Goal: Task Accomplishment & Management: Use online tool/utility

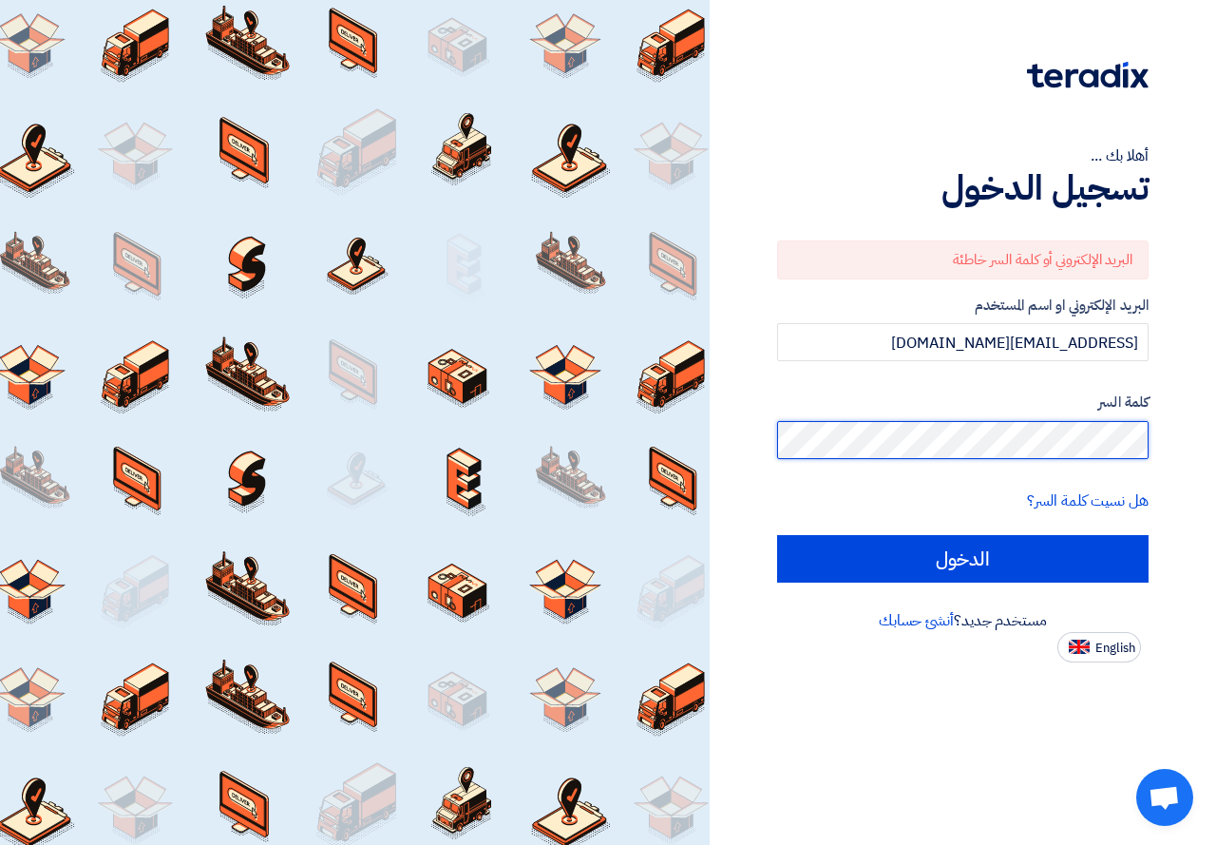
click at [777, 535] on input "الدخول" at bounding box center [962, 558] width 371 height 47
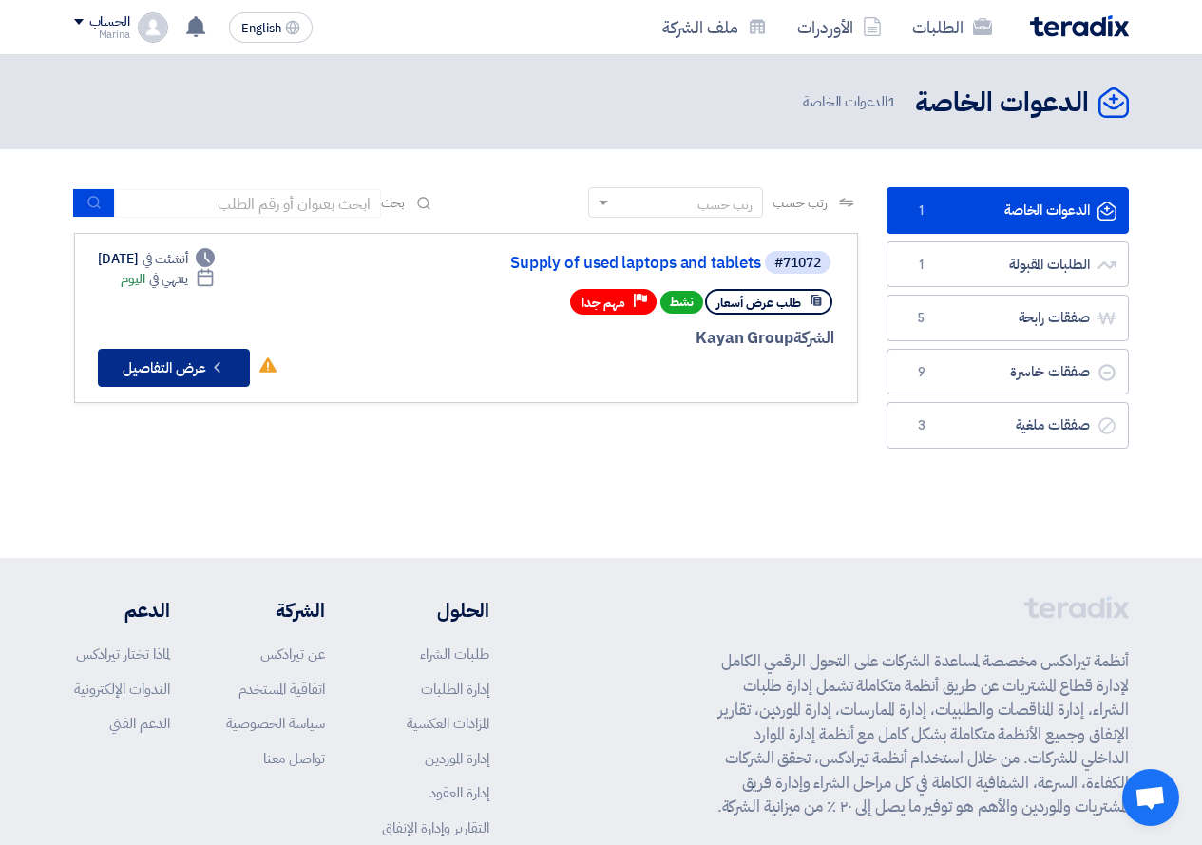
click at [215, 373] on icon "Check details" at bounding box center [217, 367] width 18 height 18
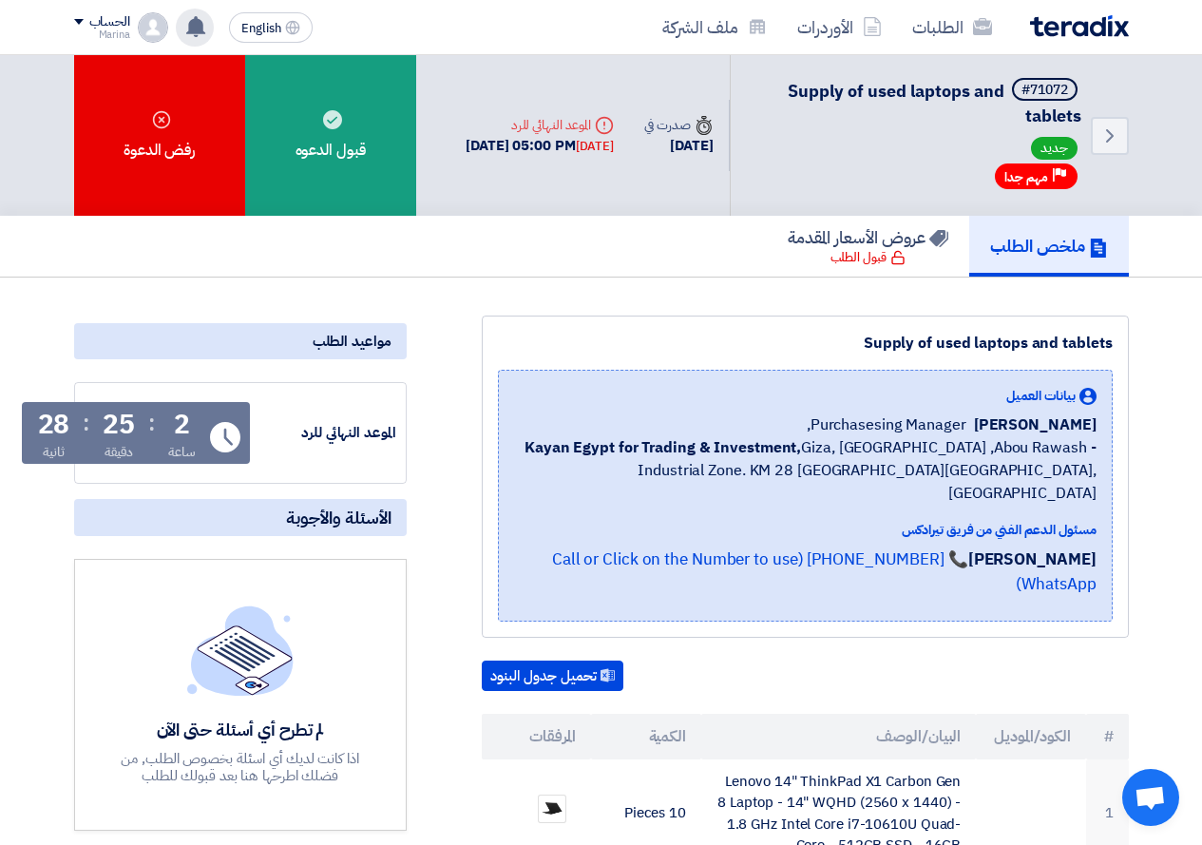
click at [200, 36] on icon at bounding box center [195, 26] width 21 height 21
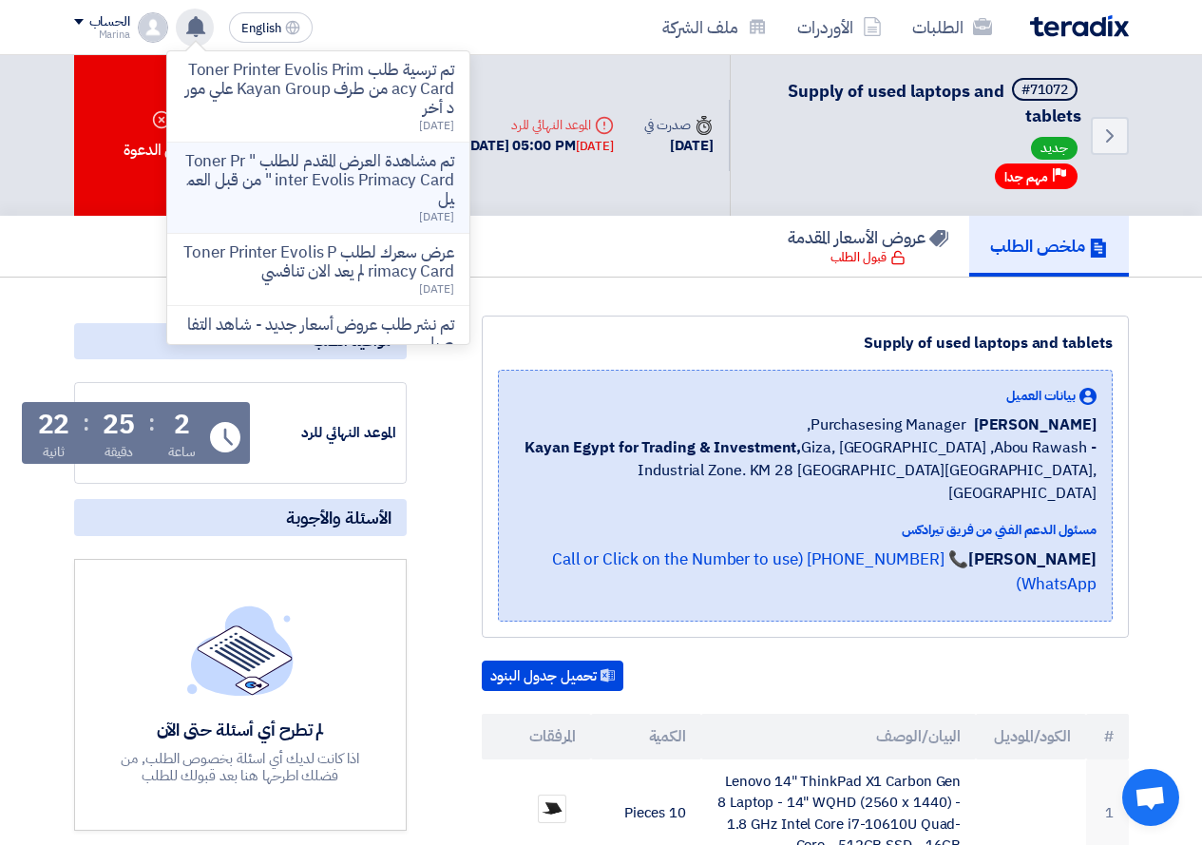
click at [337, 217] on div "تم مشاهدة العرض المقدم للطلب " Toner Printer Evolis Primacy Card " من قبل العمي…" at bounding box center [318, 187] width 272 height 71
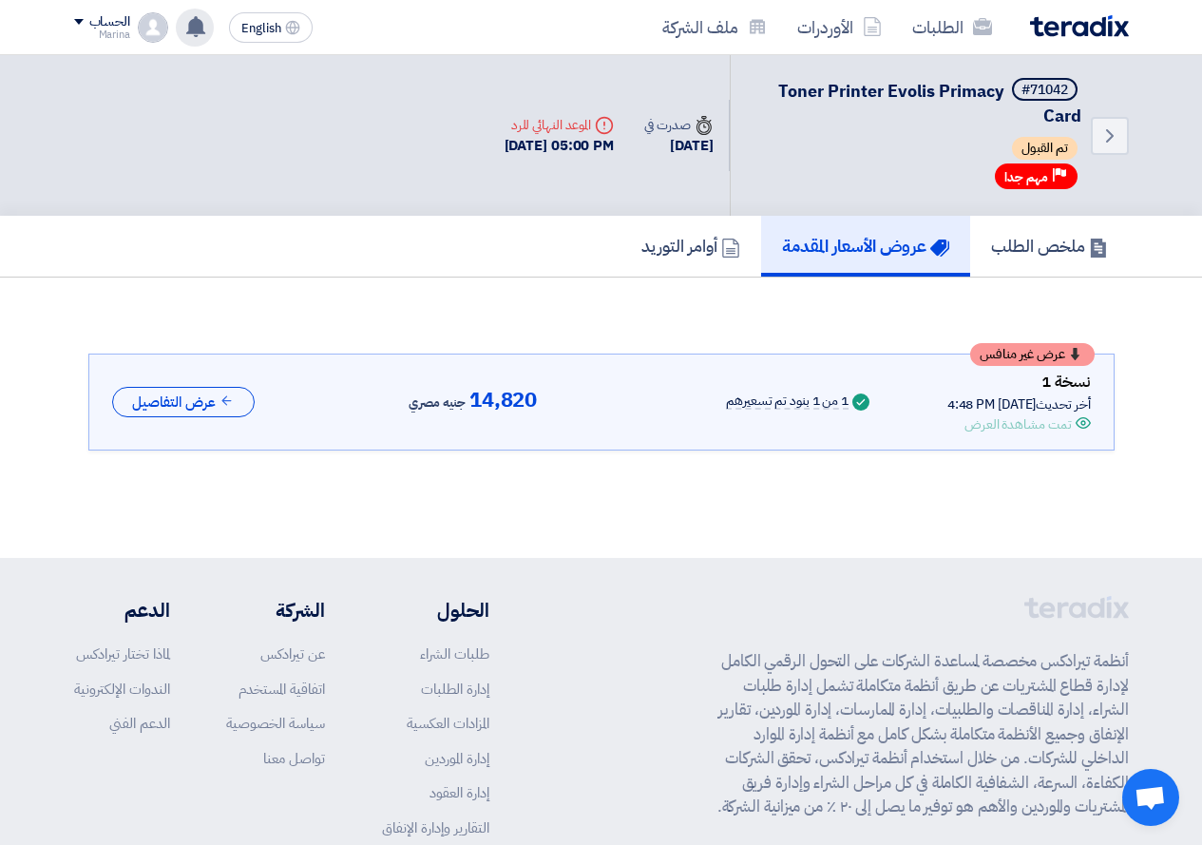
click at [199, 18] on icon at bounding box center [195, 26] width 21 height 21
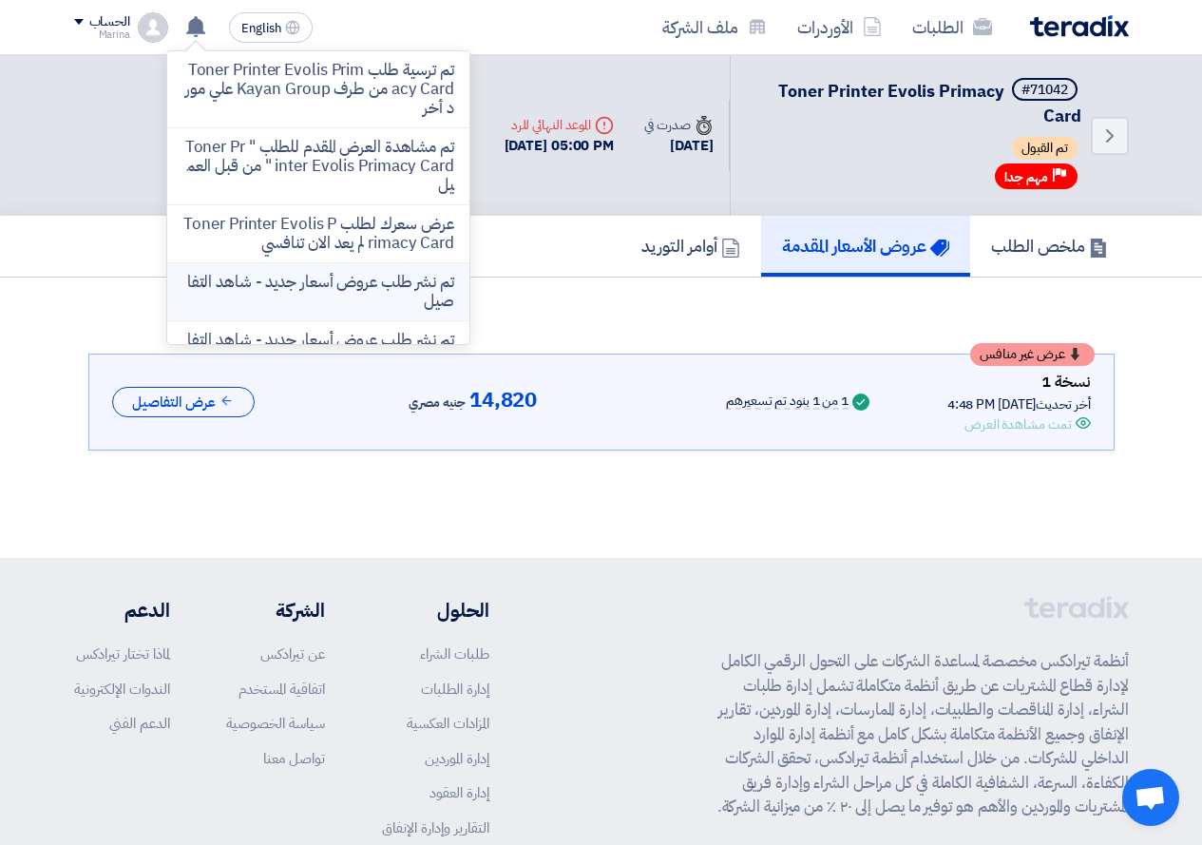
click at [246, 273] on p "تم نشر طلب عروض أسعار جديد - شاهد التفاصيل" at bounding box center [318, 292] width 272 height 38
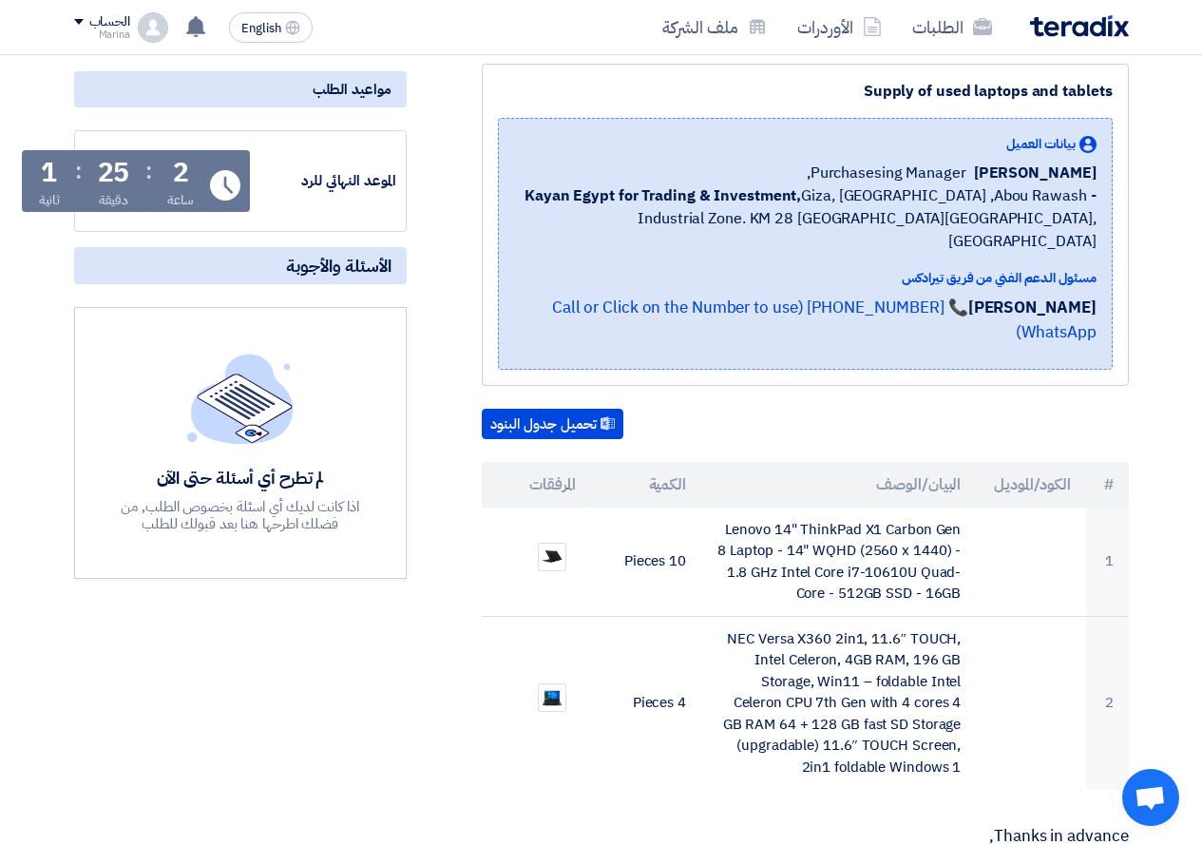
scroll to position [285, 0]
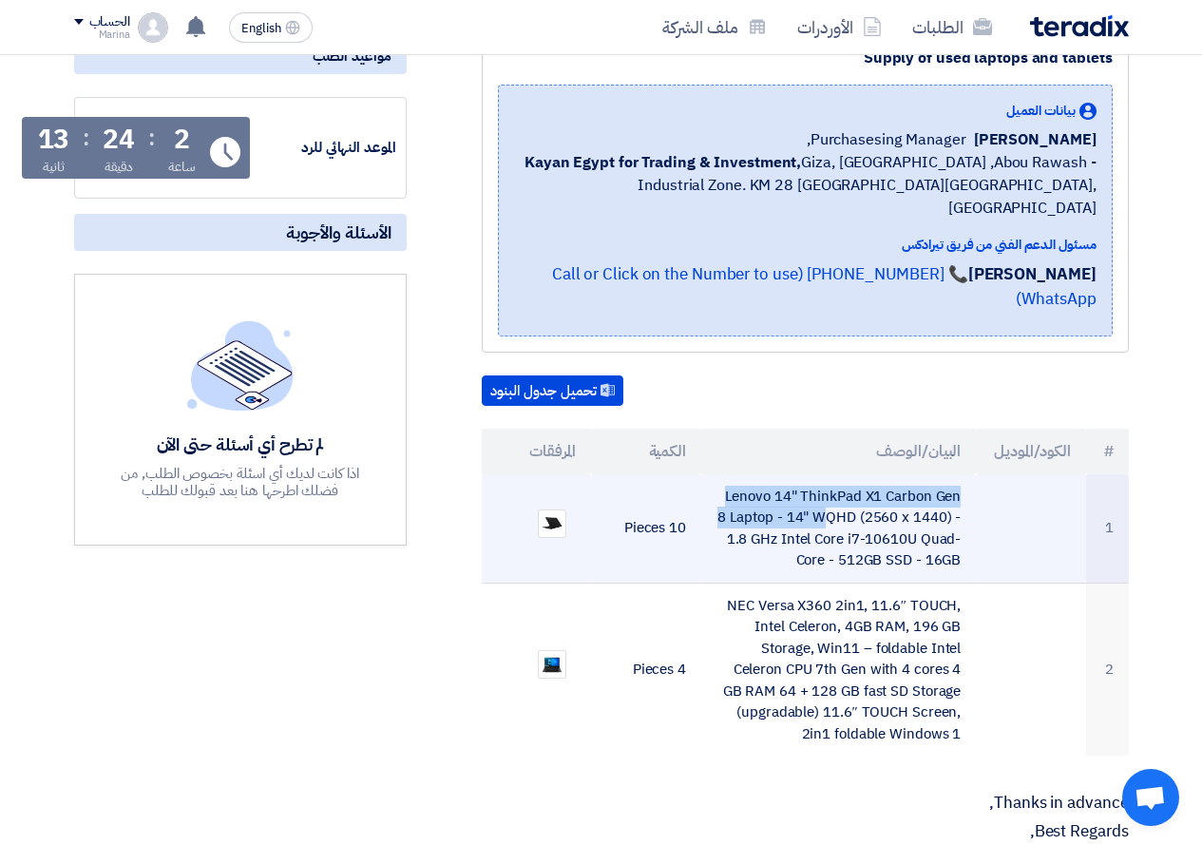
drag, startPoint x: 731, startPoint y: 442, endPoint x: 977, endPoint y: 524, distance: 259.6
click at [977, 524] on tr "1 Lenovo 14" ThinkPad X1 Carbon Gen 8 Laptop - 14" WQHD (2560 x 1440) - 1.8 GHz…" at bounding box center [805, 528] width 647 height 109
click at [921, 474] on td "Lenovo 14" ThinkPad X1 Carbon Gen 8 Laptop - 14" WQHD (2560 x 1440) - 1.8 GHz I…" at bounding box center [838, 528] width 275 height 109
drag, startPoint x: 959, startPoint y: 447, endPoint x: 955, endPoint y: 517, distance: 69.5
click at [955, 517] on td "Lenovo 14" ThinkPad X1 Carbon Gen 8 Laptop - 14" WQHD (2560 x 1440) - 1.8 GHz I…" at bounding box center [838, 528] width 275 height 109
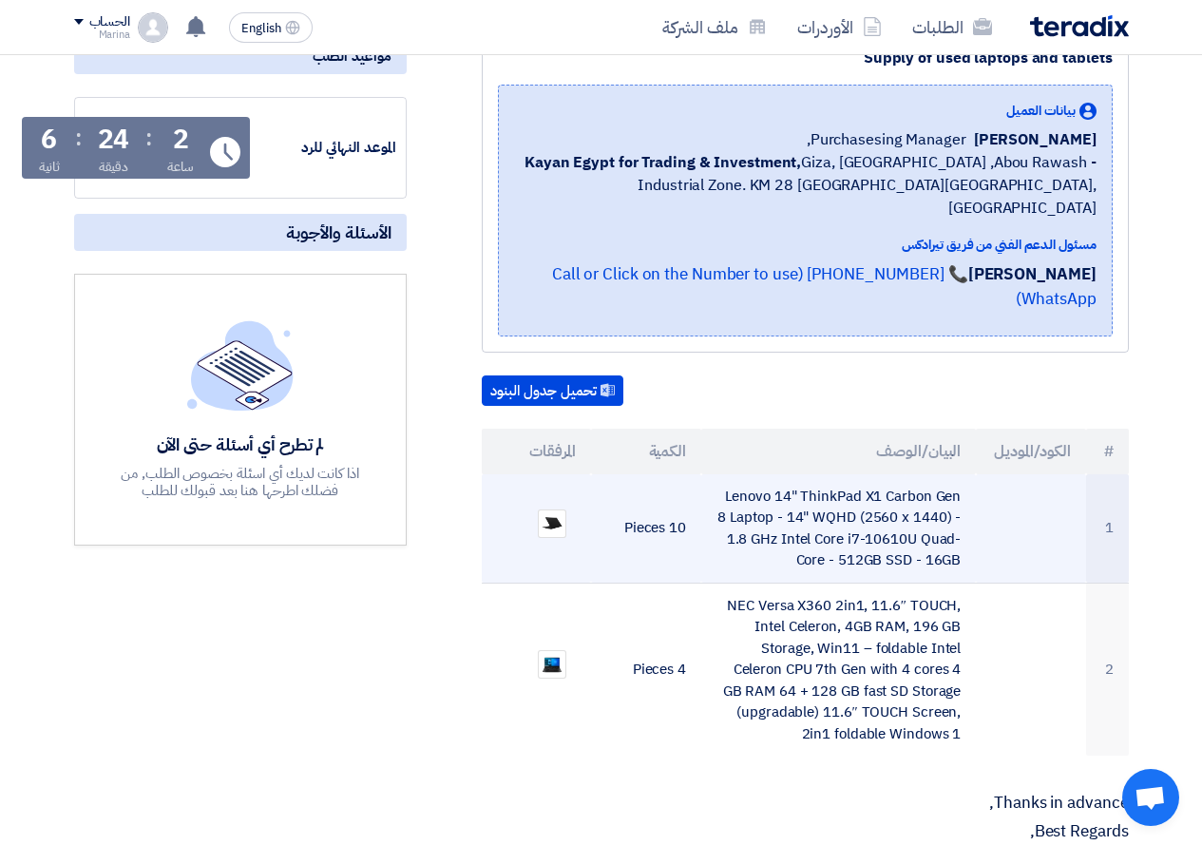
copy td "Lenovo 14" ThinkPad X1 Carbon Gen 8 Laptop - 14" WQHD (2560 x 1440) - 1.8 GHz I…"
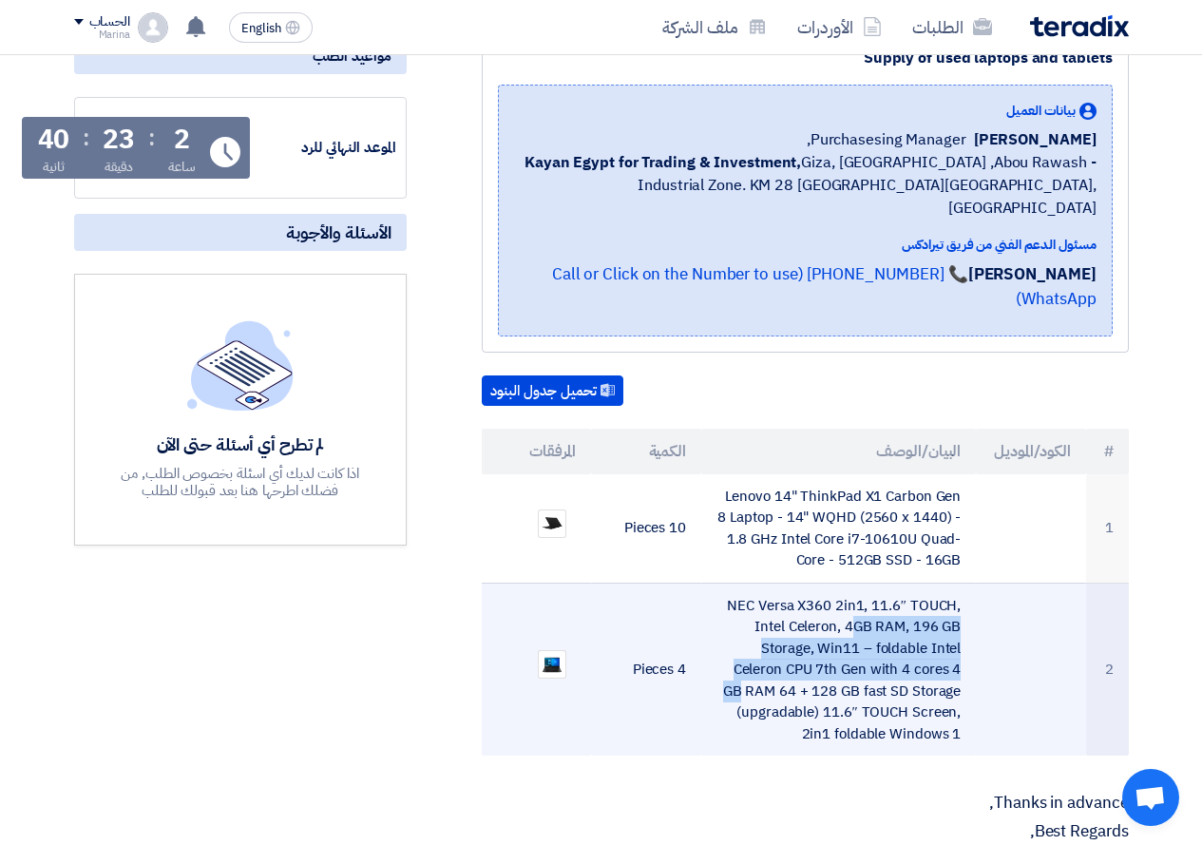
drag, startPoint x: 731, startPoint y: 556, endPoint x: 872, endPoint y: 625, distance: 156.8
click at [872, 625] on td "NEC Versa X360 2in1, 11.6″ TOUCH, Intel Celeron, 4GB RAM, 196 GB Storage, Win11…" at bounding box center [838, 668] width 275 height 173
click at [962, 582] on td "NEC Versa X360 2in1, 11.6″ TOUCH, Intel Celeron, 4GB RAM, 196 GB Storage, Win11…" at bounding box center [838, 668] width 275 height 173
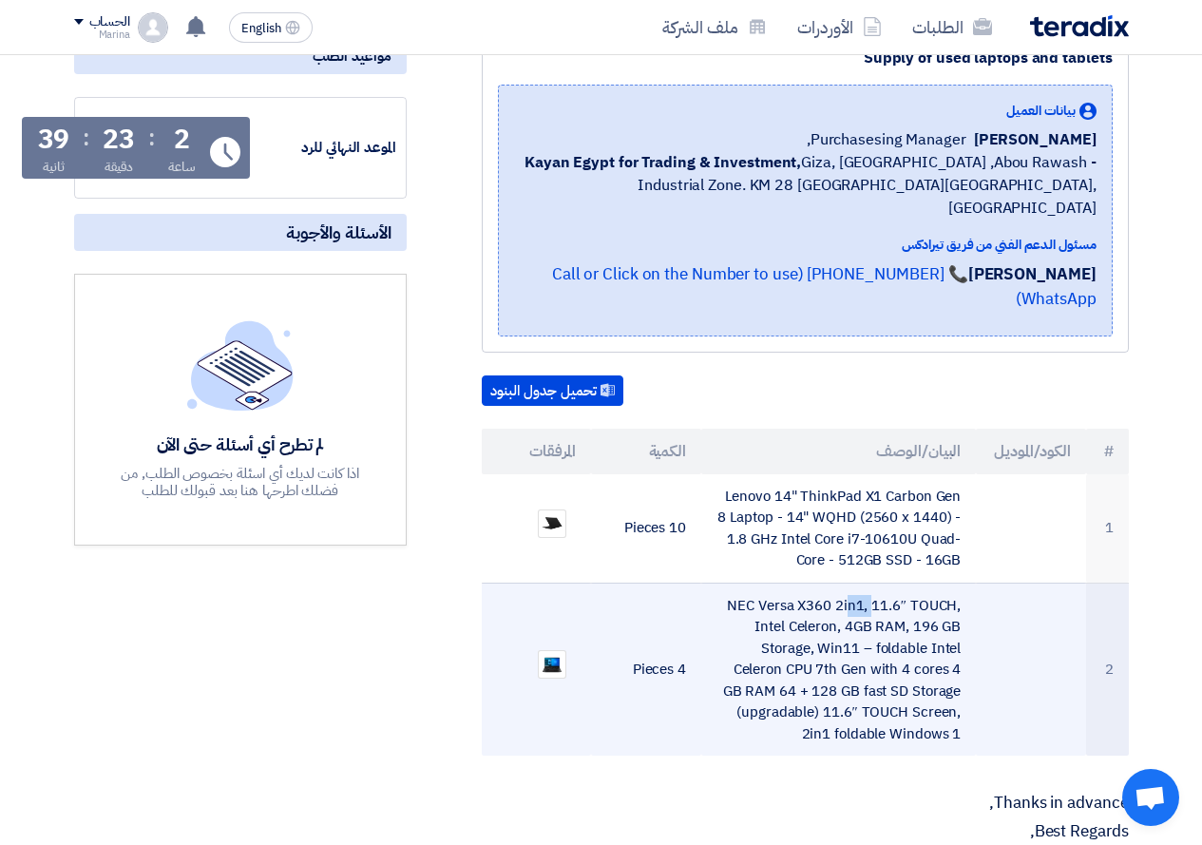
click at [962, 582] on td "NEC Versa X360 2in1, 11.6″ TOUCH, Intel Celeron, 4GB RAM, 196 GB Storage, Win11…" at bounding box center [838, 668] width 275 height 173
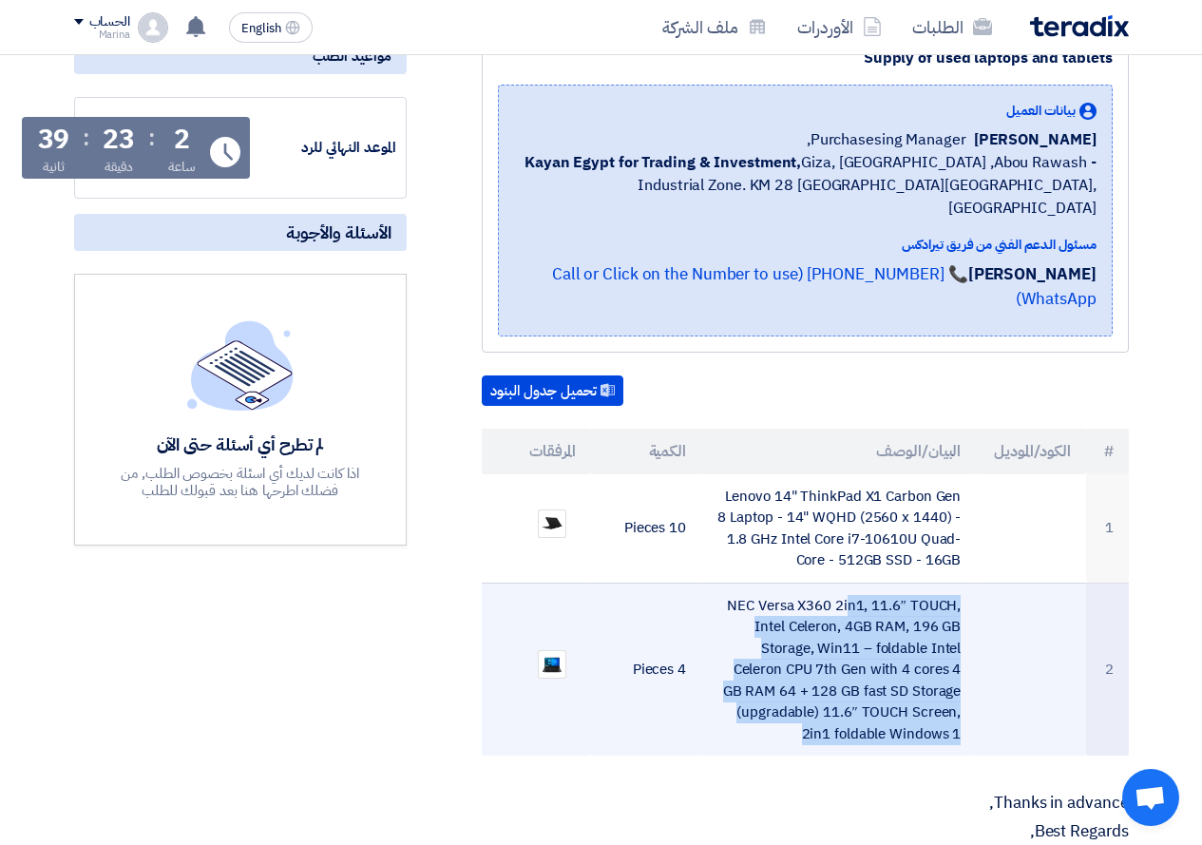
click at [962, 582] on td "NEC Versa X360 2in1, 11.6″ TOUCH, Intel Celeron, 4GB RAM, 196 GB Storage, Win11…" at bounding box center [838, 668] width 275 height 173
copy tr "NEC Versa X360 2in1, 11.6″ TOUCH, Intel Celeron, 4GB RAM, 196 GB Storage, Win11…"
